Goal: Information Seeking & Learning: Learn about a topic

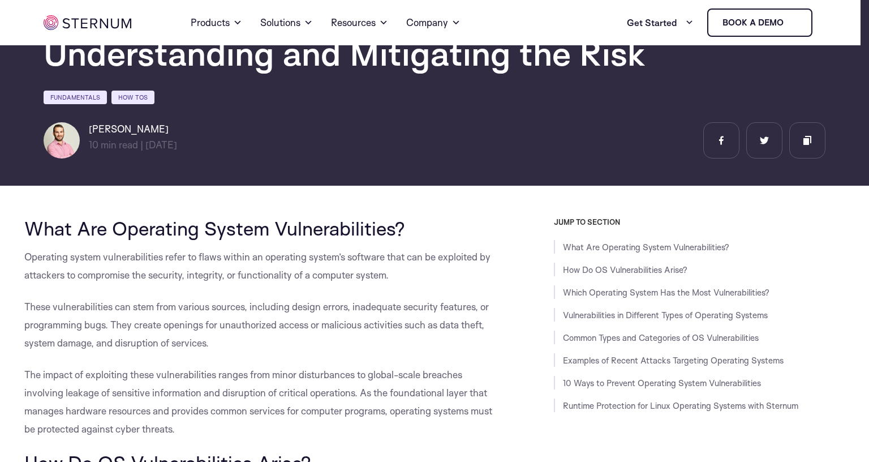
click at [418, 302] on span "These vulnerabilities can stem from various sources, including design errors, i…" at bounding box center [256, 325] width 465 height 48
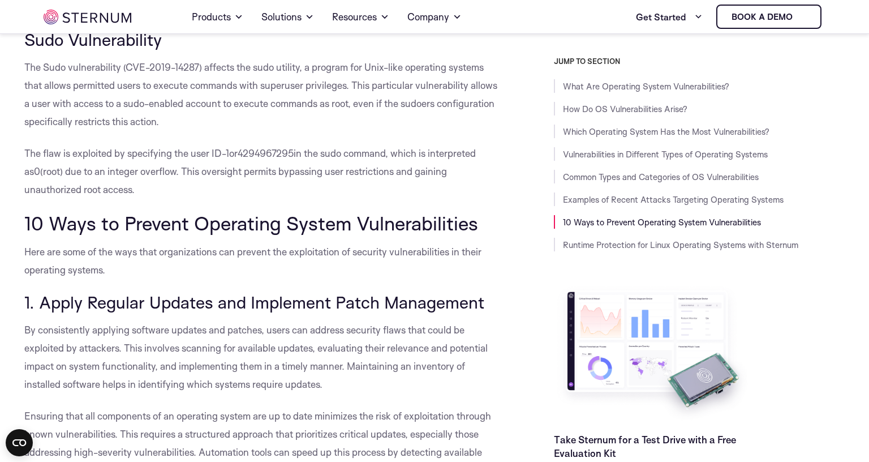
scroll to position [3917, 0]
drag, startPoint x: 343, startPoint y: 110, endPoint x: 379, endPoint y: 105, distance: 36.6
click at [379, 105] on p "The Sudo vulnerability (CVE-2019-14287) affects the sudo utility, a program for…" at bounding box center [263, 94] width 479 height 72
click at [379, 105] on span "The Sudo vulnerability (CVE-2019-14287) affects the sudo utility, a program for…" at bounding box center [260, 94] width 473 height 66
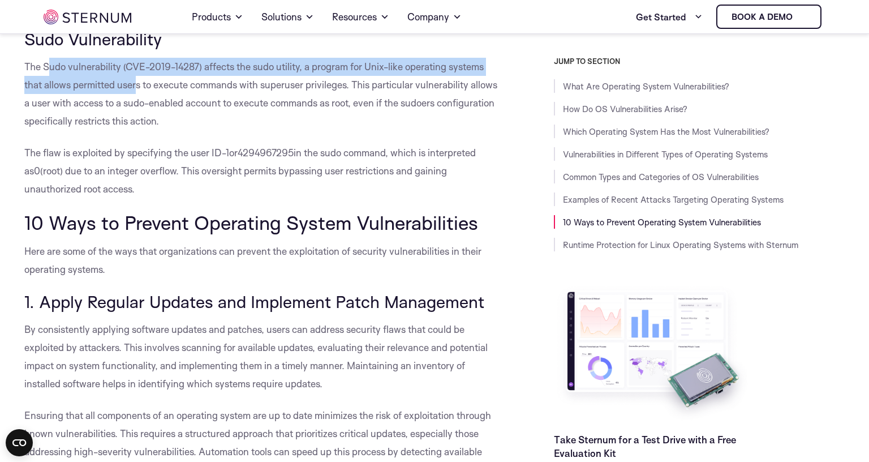
drag, startPoint x: 44, startPoint y: 106, endPoint x: 134, endPoint y: 116, distance: 90.5
click at [134, 116] on span "The Sudo vulnerability (CVE-2019-14287) affects the sudo utility, a program for…" at bounding box center [260, 94] width 473 height 66
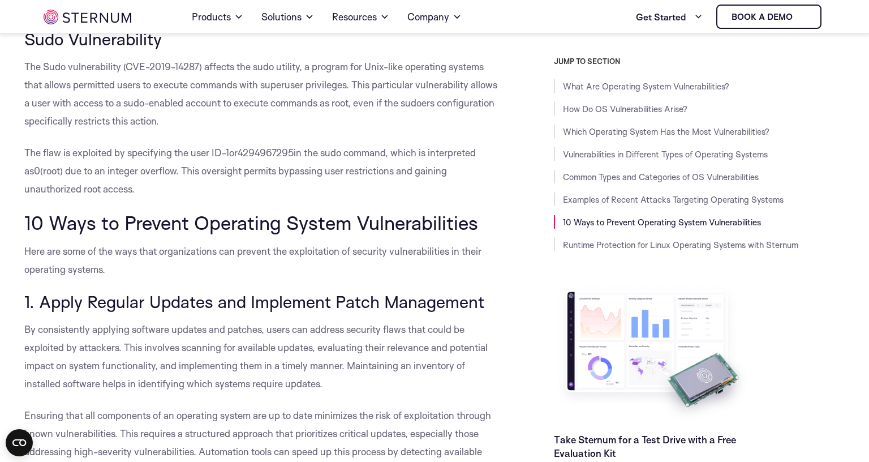
click at [140, 118] on span "The Sudo vulnerability (CVE-2019-14287) affects the sudo utility, a program for…" at bounding box center [260, 94] width 473 height 66
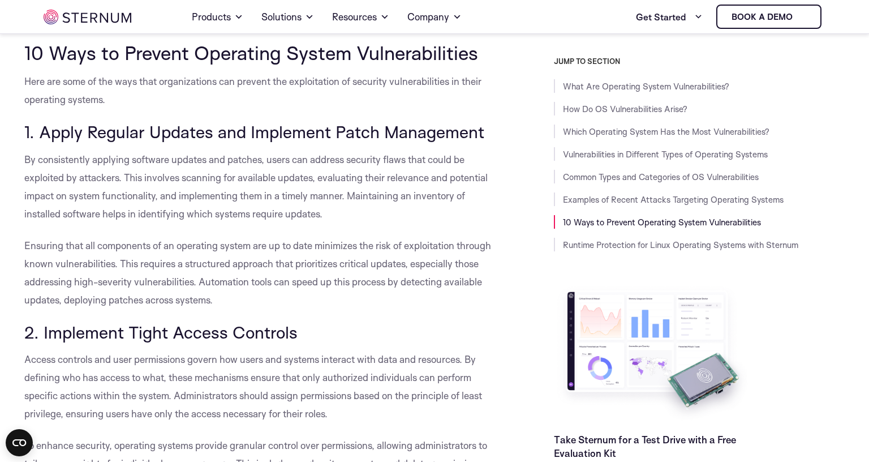
scroll to position [4087, 0]
click at [164, 65] on span "10 Ways to Prevent Operating System Vulnerabilities" at bounding box center [251, 53] width 454 height 24
click at [507, 131] on div "JUMP TO SECTION What Are Operating System Vulnerabilities? How Do OS Vulnerabil…" at bounding box center [674, 274] width 342 height 435
drag, startPoint x: 358, startPoint y: 121, endPoint x: 254, endPoint y: 170, distance: 115.5
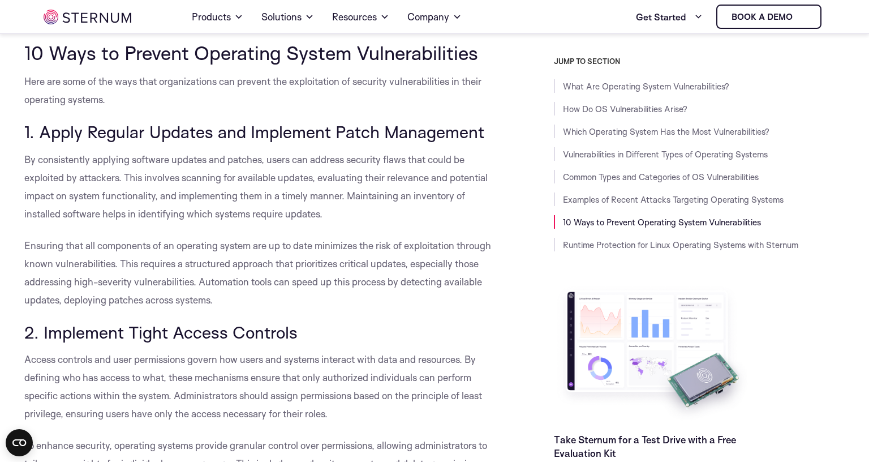
click at [254, 142] on span "1. Apply Regular Updates and Implement Patch Management" at bounding box center [254, 131] width 460 height 21
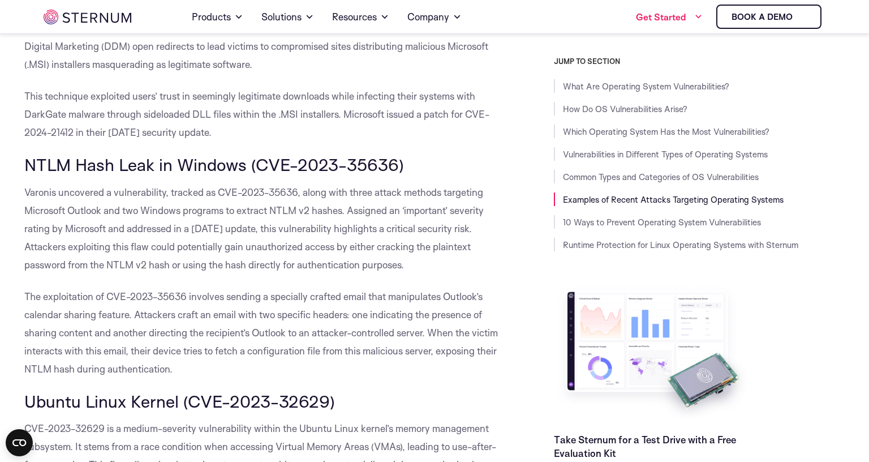
scroll to position [3107, 0]
